Goal: Information Seeking & Learning: Find specific fact

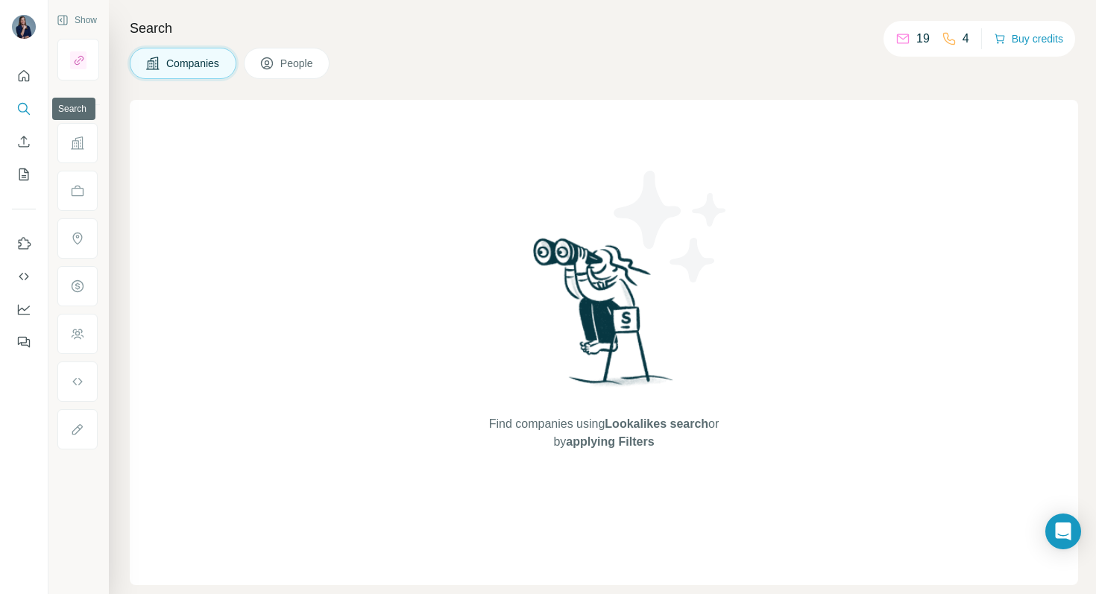
click at [12, 104] on button "Search" at bounding box center [24, 108] width 24 height 27
click at [25, 107] on icon "Search" at bounding box center [23, 108] width 15 height 15
click at [345, 173] on div "Find companies using Lookalikes search or by applying Filters" at bounding box center [604, 343] width 949 height 486
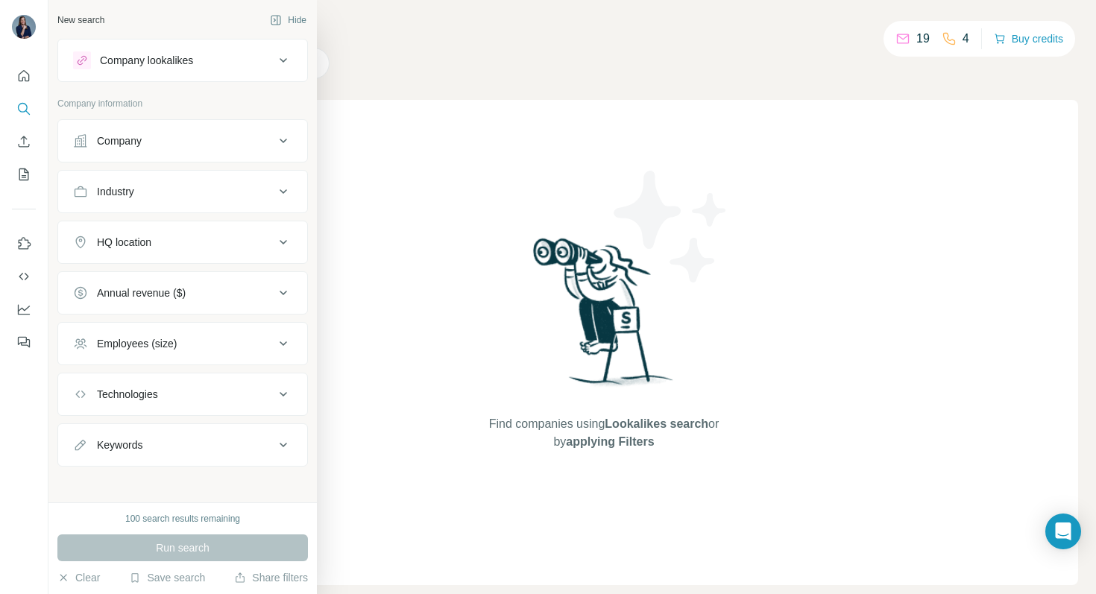
click at [172, 51] on div "Company lookalikes" at bounding box center [173, 60] width 201 height 18
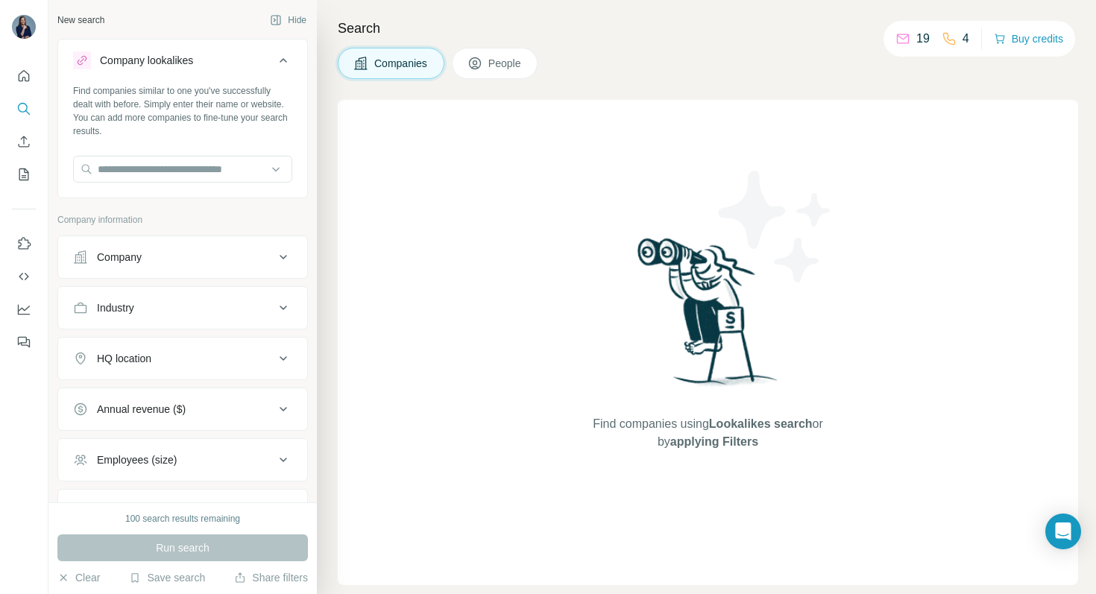
scroll to position [122, 0]
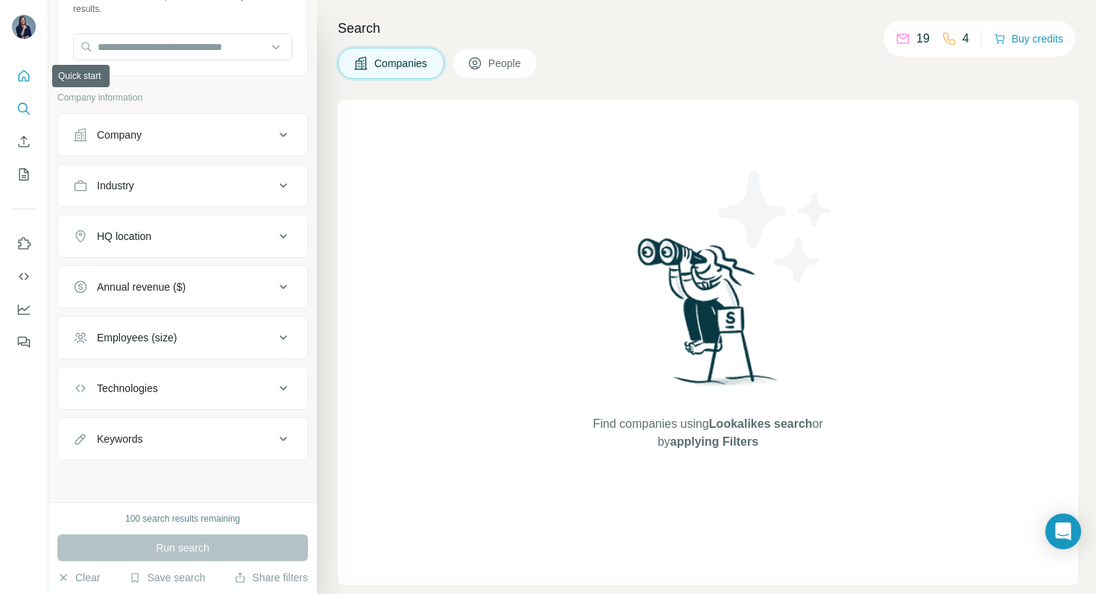
click at [22, 72] on icon "Quick start" at bounding box center [23, 76] width 15 height 15
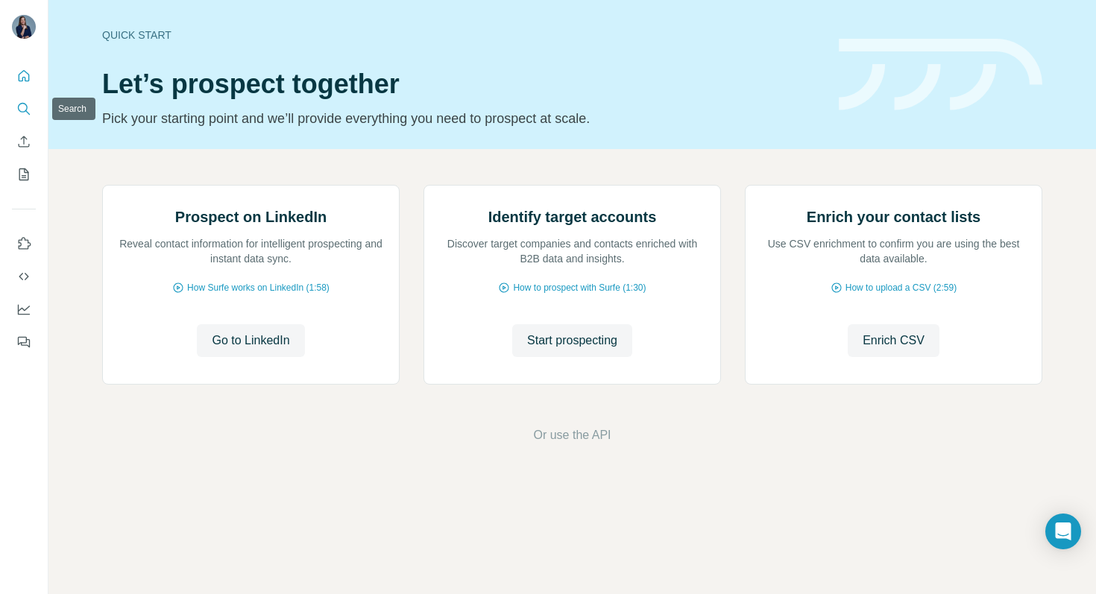
click at [27, 107] on icon "Search" at bounding box center [23, 108] width 10 height 10
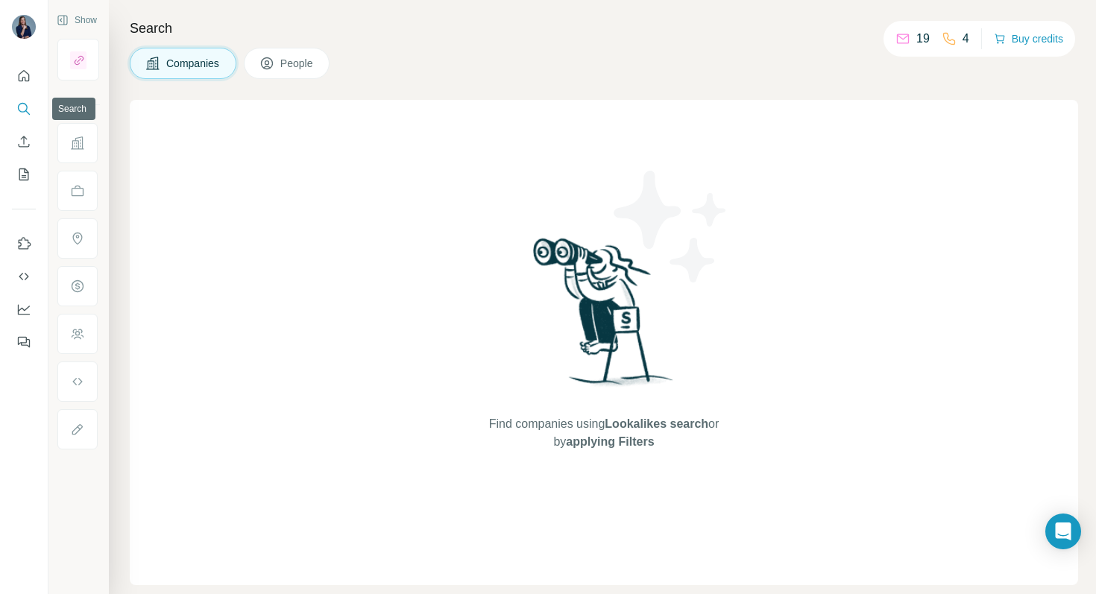
click at [27, 107] on icon "Search" at bounding box center [23, 108] width 10 height 10
click at [200, 67] on span "Companies" at bounding box center [193, 63] width 54 height 15
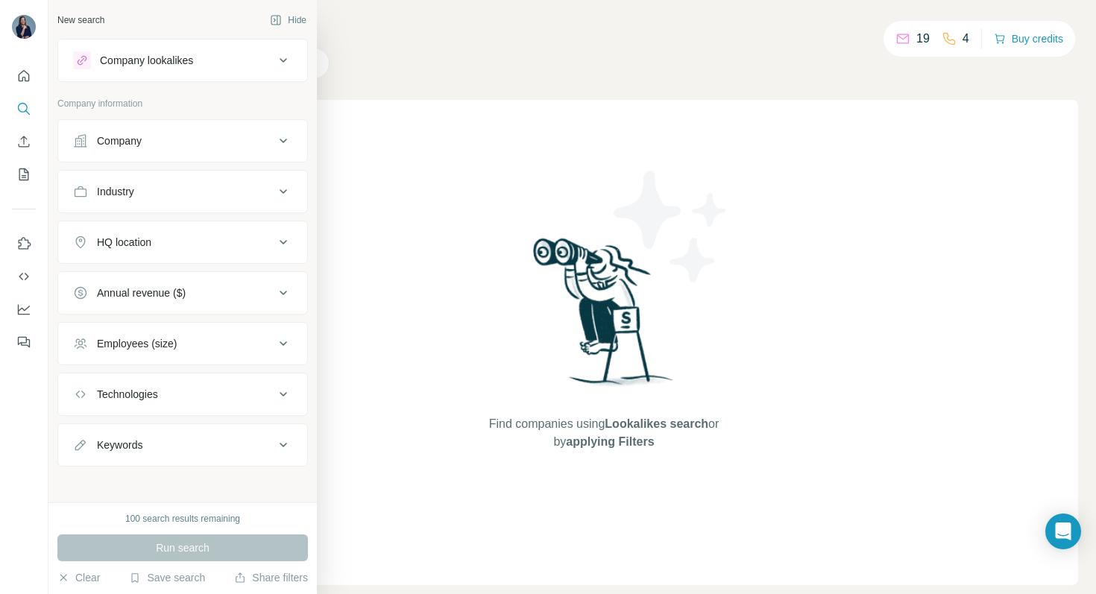
click at [75, 150] on button "Company" at bounding box center [182, 141] width 249 height 36
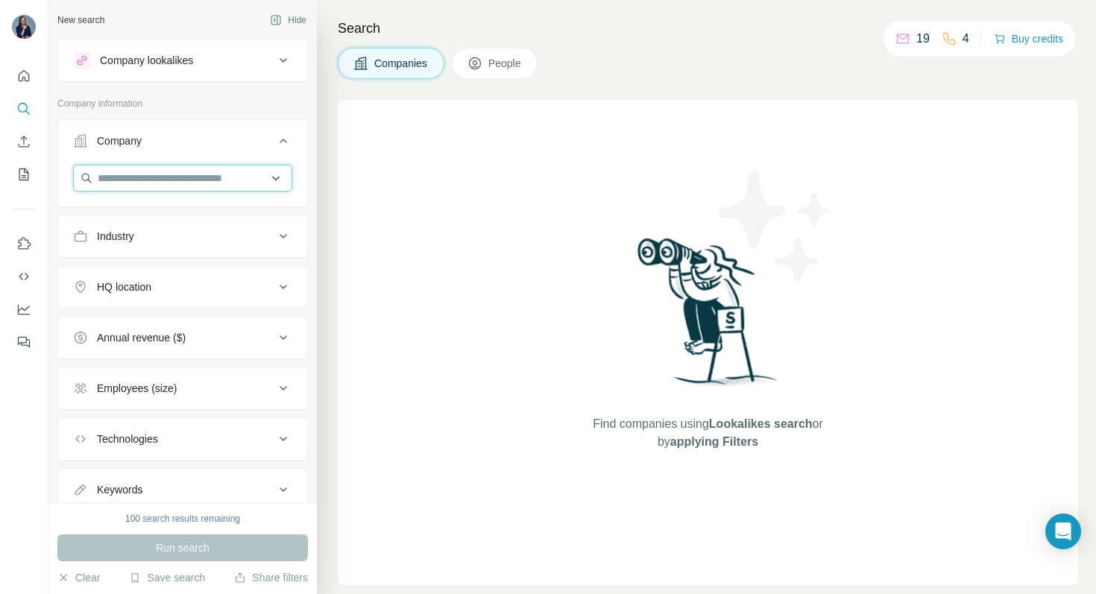
click at [113, 174] on input "text" at bounding box center [182, 178] width 219 height 27
paste input "*********"
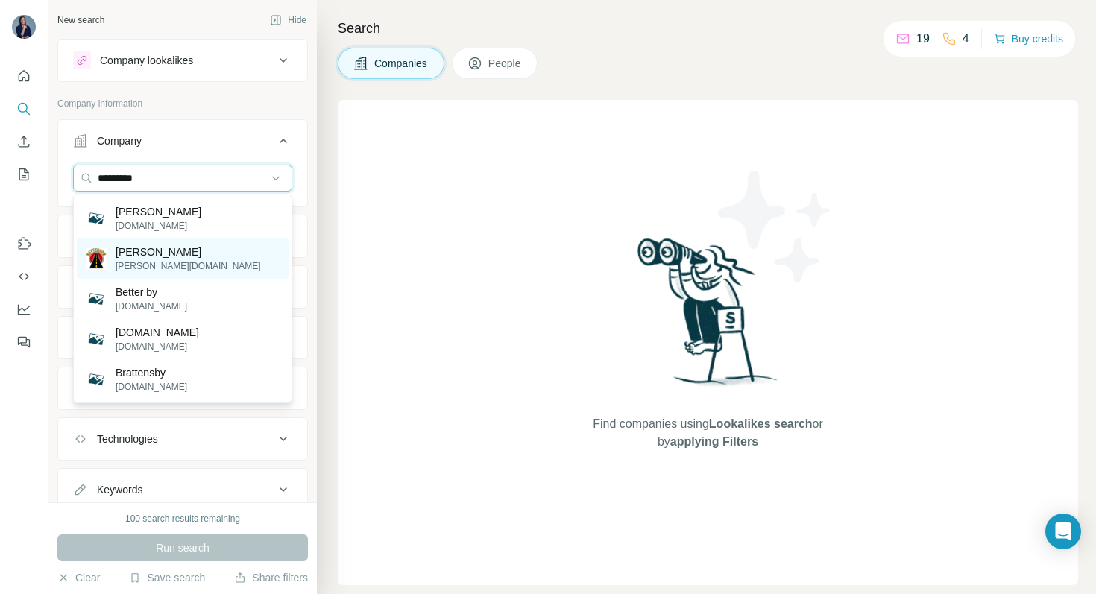
type input "*********"
click at [201, 254] on div "[PERSON_NAME] [PERSON_NAME][DOMAIN_NAME]" at bounding box center [183, 259] width 212 height 40
